Goal: Task Accomplishment & Management: Manage account settings

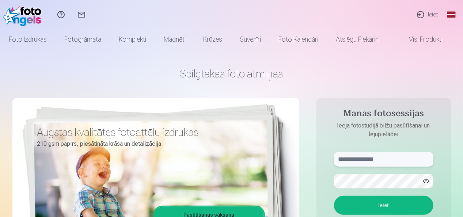
click at [348, 162] on input "text" at bounding box center [383, 159] width 99 height 15
type input "**********"
click at [425, 180] on button "button" at bounding box center [426, 181] width 14 height 14
click at [430, 180] on button "button" at bounding box center [426, 181] width 14 height 14
click at [390, 202] on button "Ieiet" at bounding box center [383, 205] width 99 height 19
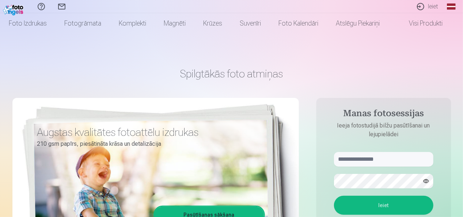
scroll to position [37, 0]
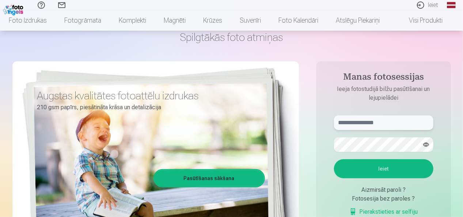
click at [348, 129] on input "text" at bounding box center [383, 122] width 99 height 15
type input "**********"
click at [428, 146] on button "button" at bounding box center [426, 145] width 14 height 14
click at [426, 147] on button "button" at bounding box center [426, 145] width 14 height 14
click at [388, 168] on button "Ieiet" at bounding box center [383, 168] width 99 height 19
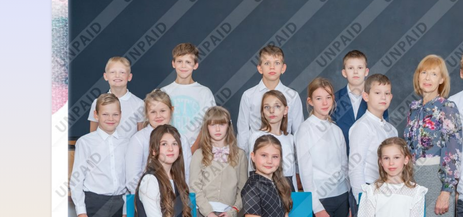
scroll to position [37, 0]
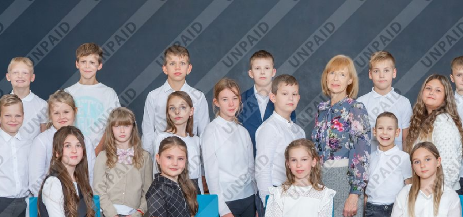
click at [144, 106] on img at bounding box center [127, 118] width 222 height 148
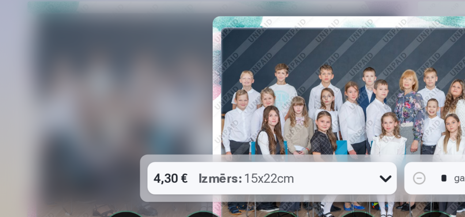
click at [126, 91] on img at bounding box center [233, 125] width 216 height 144
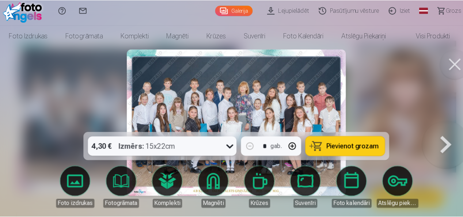
scroll to position [37, 0]
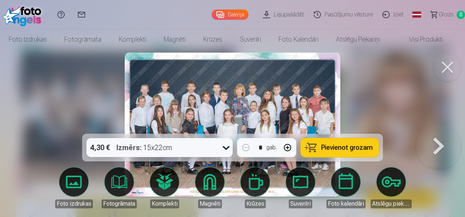
click at [436, 72] on button at bounding box center [446, 67] width 29 height 29
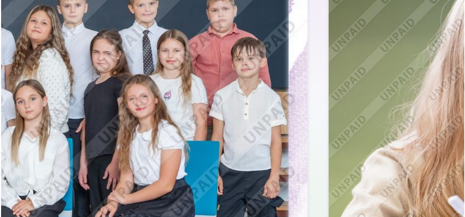
scroll to position [38, 0]
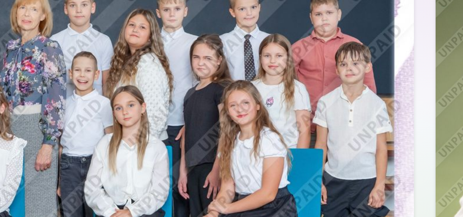
click at [220, 88] on img at bounding box center [127, 117] width 222 height 148
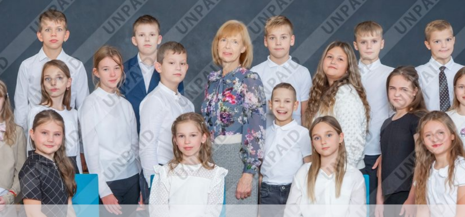
click at [284, 110] on img at bounding box center [233, 125] width 216 height 144
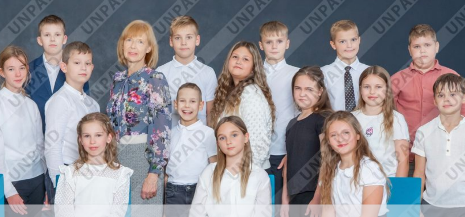
click at [300, 103] on img at bounding box center [233, 125] width 216 height 144
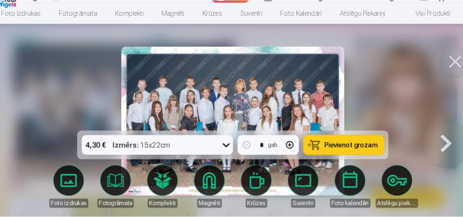
scroll to position [38, 0]
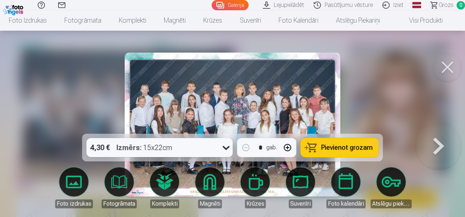
click at [445, 70] on button at bounding box center [446, 67] width 29 height 29
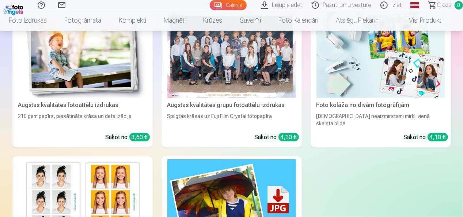
scroll to position [1697, 0]
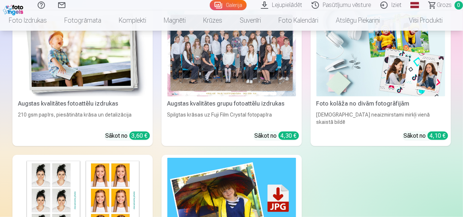
click at [194, 81] on div at bounding box center [231, 54] width 129 height 86
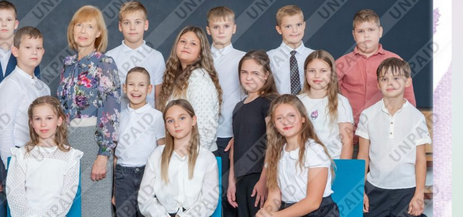
scroll to position [26, 0]
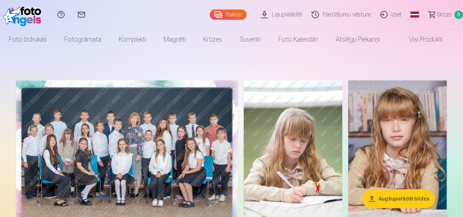
click at [91, 157] on img at bounding box center [127, 154] width 222 height 148
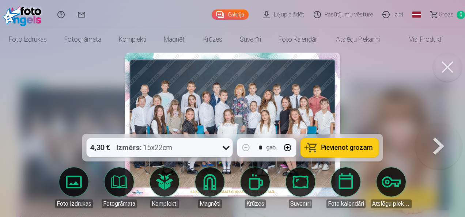
click at [162, 114] on img at bounding box center [233, 125] width 216 height 144
click at [200, 100] on img at bounding box center [233, 125] width 216 height 144
